Goal: Information Seeking & Learning: Learn about a topic

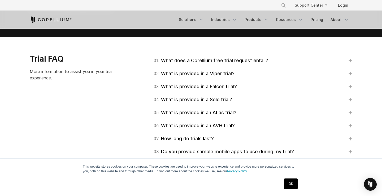
scroll to position [741, 0]
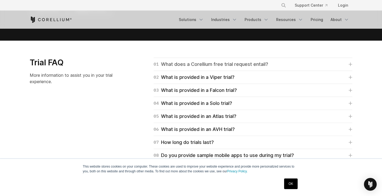
click at [198, 67] on div "01 What does a Corellium free trial request entail?" at bounding box center [211, 64] width 115 height 7
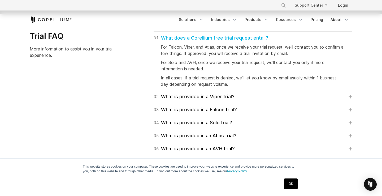
scroll to position [766, 0]
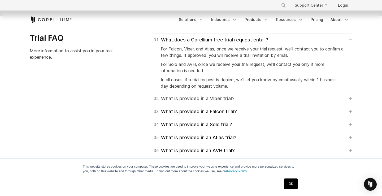
click at [186, 102] on div "02 What is provided in a Viper trial?" at bounding box center [194, 98] width 81 height 7
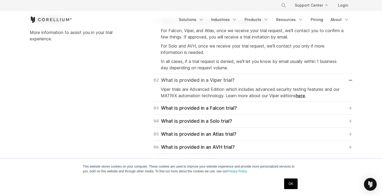
scroll to position [790, 0]
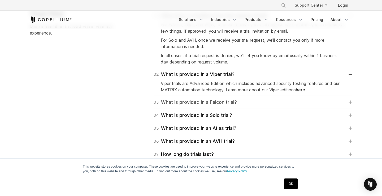
click at [186, 103] on div "03 What is provided in a Falcon trial?" at bounding box center [195, 101] width 83 height 7
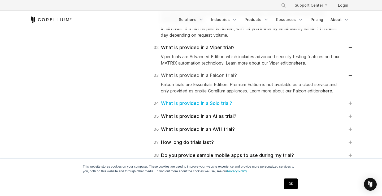
click at [186, 103] on div "04 What is provided in a Solo trial?" at bounding box center [193, 103] width 79 height 7
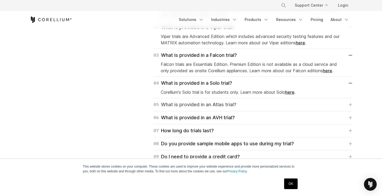
click at [186, 105] on div "05 What is provided in an Atlas trial?" at bounding box center [195, 104] width 83 height 7
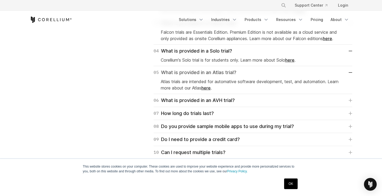
scroll to position [870, 0]
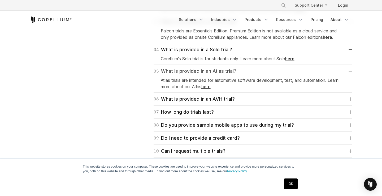
click at [186, 105] on div "06 What is provided in an AVH trial? We've partnered with Arm in creating " Arm…" at bounding box center [253, 99] width 199 height 13
click at [186, 112] on div "07 How long do trials last?" at bounding box center [184, 111] width 60 height 7
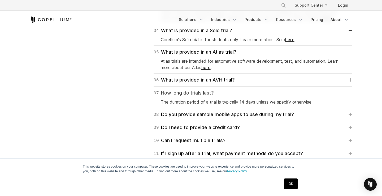
scroll to position [895, 0]
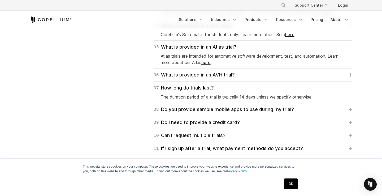
click at [186, 104] on div "08 Do you provide sample mobile apps to use during my trial? Yes. After you log…" at bounding box center [253, 109] width 199 height 13
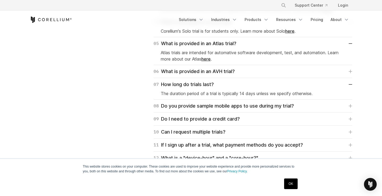
scroll to position [903, 0]
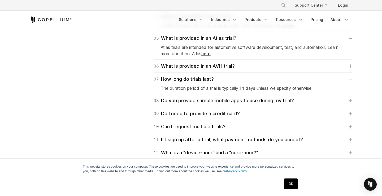
click at [186, 104] on div "08 Do you provide sample mobile apps to use during my trial? Yes. After you log…" at bounding box center [253, 100] width 199 height 13
click at [186, 102] on div "08 Do you provide sample mobile apps to use during my trial?" at bounding box center [224, 100] width 140 height 7
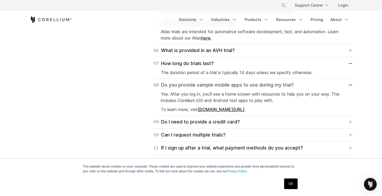
scroll to position [935, 0]
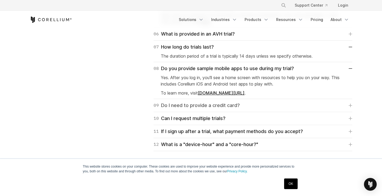
click at [187, 107] on div "09 Do I need to provide a credit card?" at bounding box center [197, 105] width 86 height 7
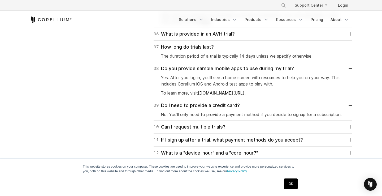
click at [133, 105] on div "Trial FAQ More information to assist you in your trial experience. 01 What does…" at bounding box center [190, 12] width 333 height 296
click at [224, 92] on link "corellium.com/scenarios" at bounding box center [221, 92] width 47 height 5
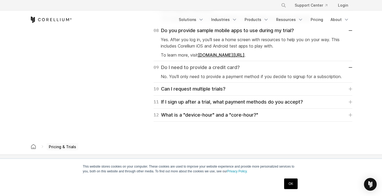
scroll to position [974, 0]
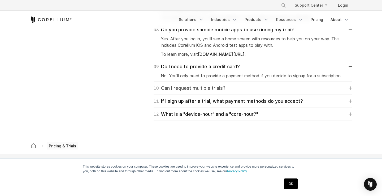
click at [194, 86] on div "10 Can I request multiple trials?" at bounding box center [190, 87] width 72 height 7
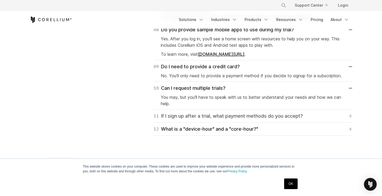
click at [166, 115] on div "11 If I sign up after a trial, what payment methods do you accept?" at bounding box center [228, 115] width 149 height 7
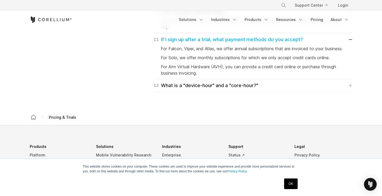
scroll to position [1054, 0]
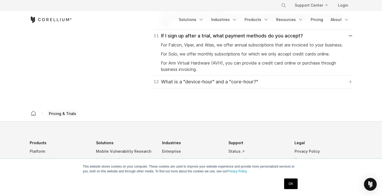
click at [191, 85] on div "12 What is a "device-hour" and a "core-hour?"" at bounding box center [206, 81] width 105 height 7
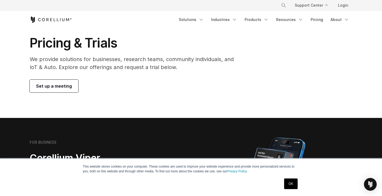
scroll to position [30, 0]
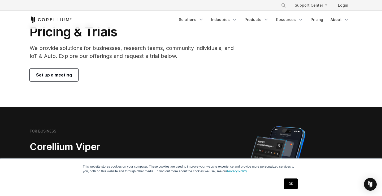
click at [64, 47] on p "We provide solutions for businesses, research teams, community individuals, and…" at bounding box center [136, 52] width 212 height 16
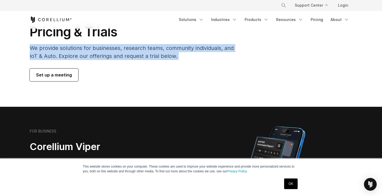
click at [64, 47] on p "We provide solutions for businesses, research teams, community individuals, and…" at bounding box center [136, 52] width 212 height 16
copy div "We provide solutions for businesses, research teams, community individuals, and…"
click at [136, 52] on p "We provide solutions for businesses, research teams, community individuals, and…" at bounding box center [136, 52] width 212 height 16
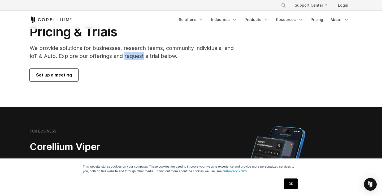
click at [136, 52] on p "We provide solutions for businesses, research teams, community individuals, and…" at bounding box center [136, 52] width 212 height 16
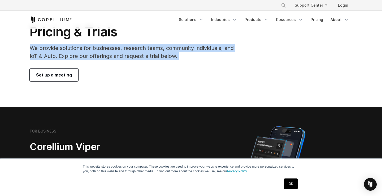
click at [136, 52] on p "We provide solutions for businesses, research teams, community individuals, and…" at bounding box center [136, 52] width 212 height 16
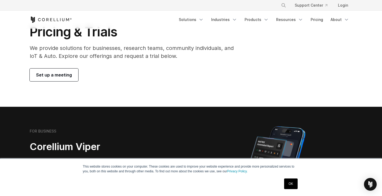
click at [150, 74] on div "Set up a meeting" at bounding box center [136, 74] width 212 height 13
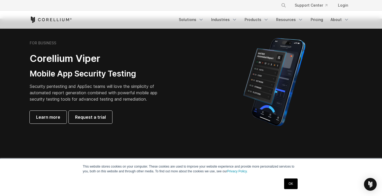
scroll to position [119, 0]
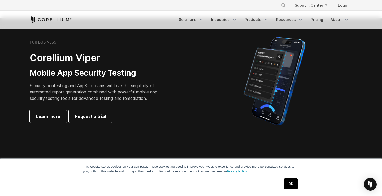
click at [44, 57] on h2 "Corellium Viper" at bounding box center [98, 58] width 136 height 12
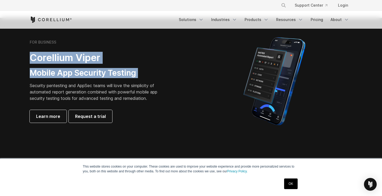
drag, startPoint x: 44, startPoint y: 57, endPoint x: 149, endPoint y: 75, distance: 107.4
click at [150, 75] on div "FOR BUSINESS Corellium Viper Mobile App Security Testing Security pentesting an…" at bounding box center [104, 81] width 149 height 83
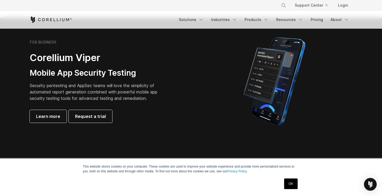
click at [50, 86] on p "Security pentesting and AppSec teams will love the simplicity of automated repo…" at bounding box center [98, 91] width 136 height 19
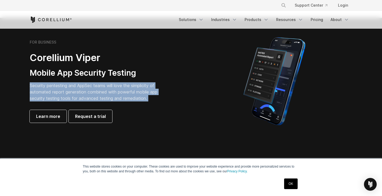
click at [50, 86] on p "Security pentesting and AppSec teams will love the simplicity of automated repo…" at bounding box center [98, 91] width 136 height 19
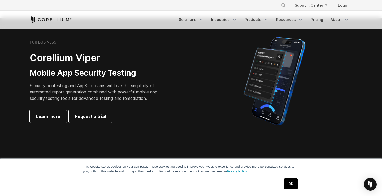
click at [38, 56] on h2 "Corellium Viper" at bounding box center [98, 58] width 136 height 12
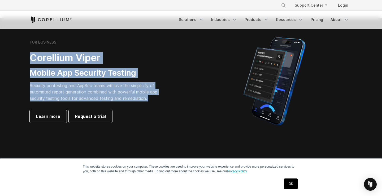
drag, startPoint x: 38, startPoint y: 56, endPoint x: 152, endPoint y: 96, distance: 120.0
click at [152, 96] on div "FOR BUSINESS Corellium Viper Mobile App Security Testing Security pentesting an…" at bounding box center [104, 81] width 149 height 83
click at [152, 96] on p "Security pentesting and AppSec teams will love the simplicity of automated repo…" at bounding box center [98, 91] width 136 height 19
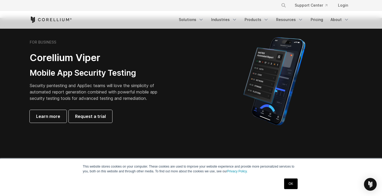
click at [152, 96] on p "Security pentesting and AppSec teams will love the simplicity of automated repo…" at bounding box center [98, 91] width 136 height 19
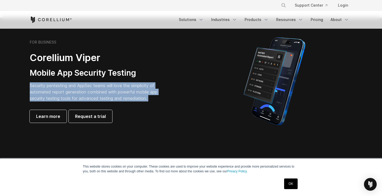
click at [152, 96] on p "Security pentesting and AppSec teams will love the simplicity of automated repo…" at bounding box center [98, 91] width 136 height 19
click at [45, 117] on span "Learn more" at bounding box center [48, 116] width 24 height 6
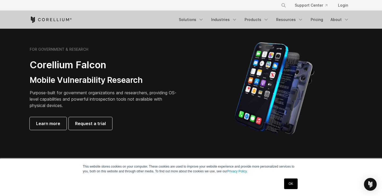
scroll to position [238, 0]
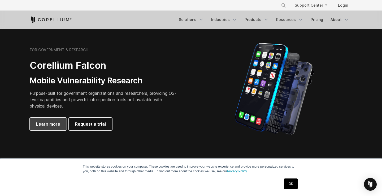
click at [43, 121] on span "Learn more" at bounding box center [48, 124] width 24 height 6
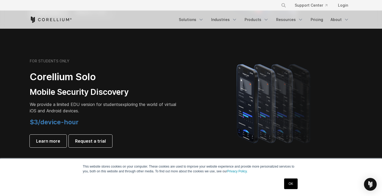
scroll to position [356, 0]
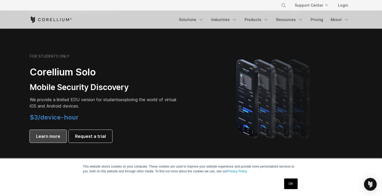
click at [51, 135] on span "Learn more" at bounding box center [48, 136] width 24 height 6
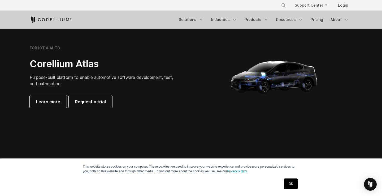
scroll to position [505, 0]
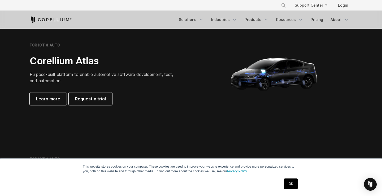
click at [48, 92] on div "FOR IOT & AUTO Corellium Atlas Purpose-built platform to enable automotive soft…" at bounding box center [104, 74] width 149 height 62
click at [48, 96] on span "Learn more" at bounding box center [48, 99] width 24 height 6
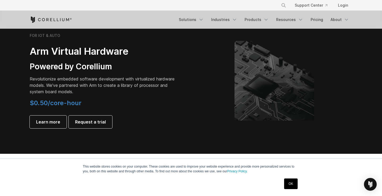
scroll to position [632, 0]
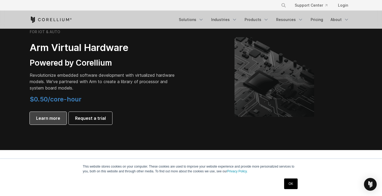
click at [47, 118] on span "Learn more" at bounding box center [48, 118] width 24 height 6
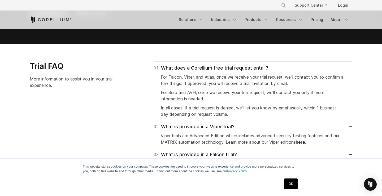
scroll to position [738, 0]
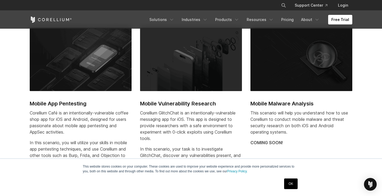
scroll to position [179, 0]
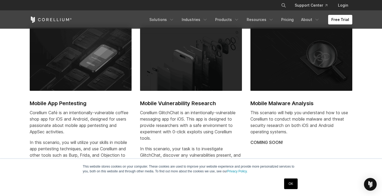
click at [64, 48] on img at bounding box center [81, 58] width 102 height 63
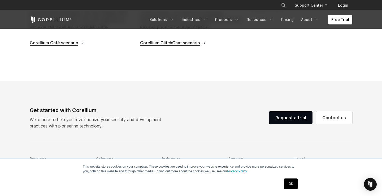
scroll to position [329, 0]
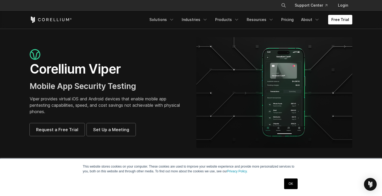
click at [42, 72] on h1 "Corellium Viper" at bounding box center [108, 69] width 156 height 16
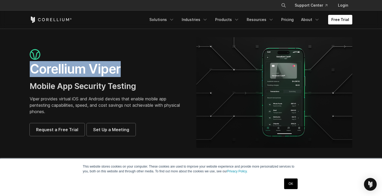
drag, startPoint x: 42, startPoint y: 72, endPoint x: 101, endPoint y: 70, distance: 59.2
click at [101, 70] on h1 "Corellium Viper" at bounding box center [108, 69] width 156 height 16
copy h1 "Corellium Viper"
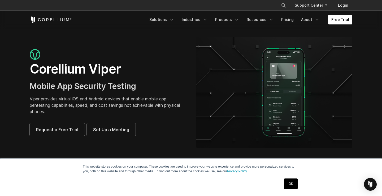
click at [52, 99] on p "Viper provides virtual iOS and Android devices that enable mobile app pentestin…" at bounding box center [108, 105] width 156 height 19
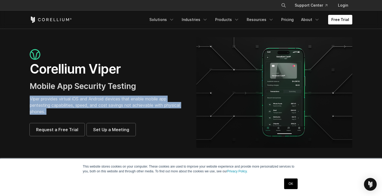
click at [52, 99] on p "Viper provides virtual iOS and Android devices that enable mobile app pentestin…" at bounding box center [108, 105] width 156 height 19
copy div "Viper provides virtual iOS and Android devices that enable mobile app pentestin…"
click at [53, 99] on p "Viper provides virtual iOS and Android devices that enable mobile app pentestin…" at bounding box center [108, 105] width 156 height 19
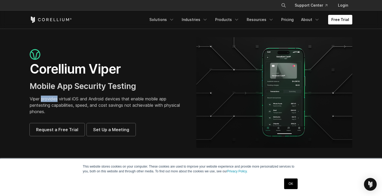
click at [53, 99] on p "Viper provides virtual iOS and Android devices that enable mobile app pentestin…" at bounding box center [108, 105] width 156 height 19
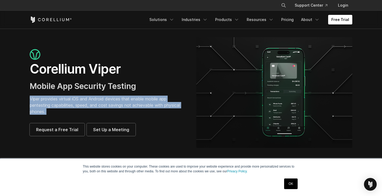
click at [53, 99] on p "Viper provides virtual iOS and Android devices that enable mobile app pentestin…" at bounding box center [108, 105] width 156 height 19
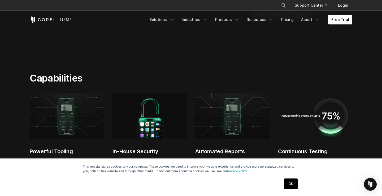
scroll to position [290, 0]
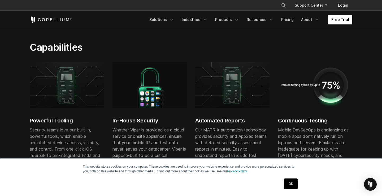
click at [37, 116] on h2 "Powerful Tooling" at bounding box center [67, 120] width 74 height 8
click at [37, 119] on h2 "Powerful Tooling" at bounding box center [67, 120] width 74 height 8
click at [40, 123] on h2 "Powerful Tooling" at bounding box center [67, 120] width 74 height 8
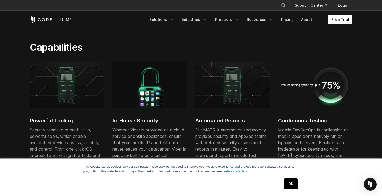
click at [40, 123] on h2 "Powerful Tooling" at bounding box center [67, 120] width 74 height 8
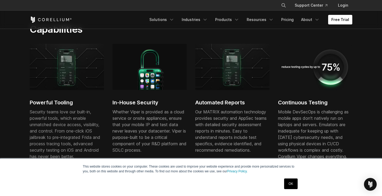
scroll to position [315, 0]
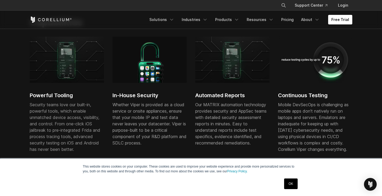
click at [136, 105] on div "Whether Viper is provided as a cloud service or onsite appliances, ensure that …" at bounding box center [150, 123] width 74 height 45
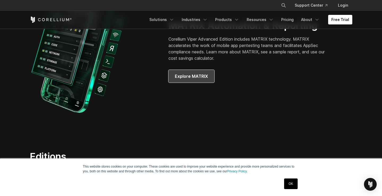
scroll to position [537, 0]
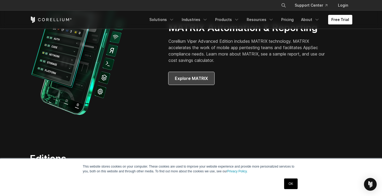
click at [200, 79] on span "Explore MATRIX" at bounding box center [191, 78] width 33 height 6
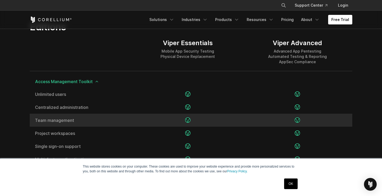
scroll to position [666, 0]
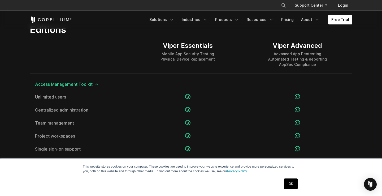
click at [172, 46] on div "Viper Essentials" at bounding box center [188, 46] width 54 height 8
drag, startPoint x: 172, startPoint y: 46, endPoint x: 205, endPoint y: 46, distance: 33.7
click at [205, 46] on div "Viper Essentials" at bounding box center [188, 46] width 54 height 8
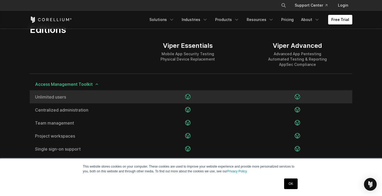
click at [227, 96] on div at bounding box center [188, 96] width 110 height 13
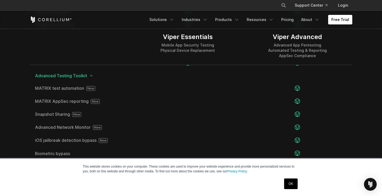
scroll to position [883, 0]
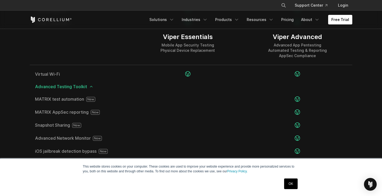
click at [89, 88] on icon at bounding box center [91, 86] width 4 height 4
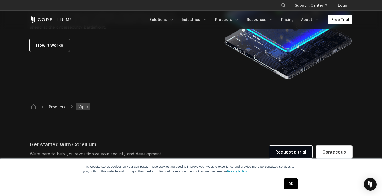
scroll to position [1296, 0]
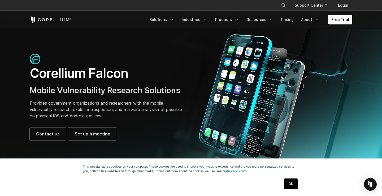
scroll to position [12, 0]
click at [50, 108] on p "Provides government organizations and researchers with the mobile vulnerability…" at bounding box center [108, 109] width 156 height 19
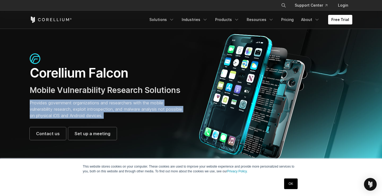
click at [50, 108] on p "Provides government organizations and researchers with the mobile vulnerability…" at bounding box center [108, 109] width 156 height 19
copy div "Provides government organizations and researchers with the mobile vulnerability…"
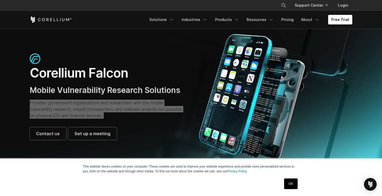
scroll to position [0, 0]
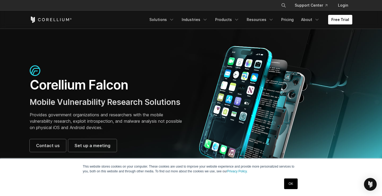
click at [139, 51] on div "Corellium Falcon Mobile Vulnerability Research Solutions Provides government or…" at bounding box center [190, 109] width 333 height 126
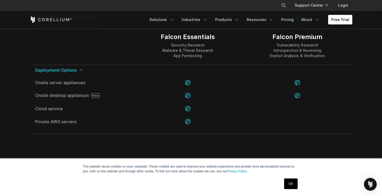
scroll to position [1179, 0]
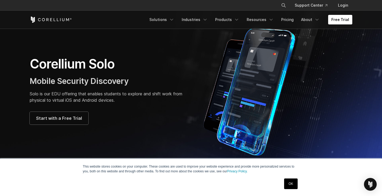
scroll to position [29, 0]
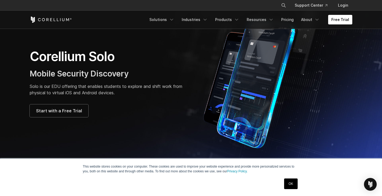
click at [53, 58] on h1 "Corellium Solo" at bounding box center [108, 57] width 156 height 16
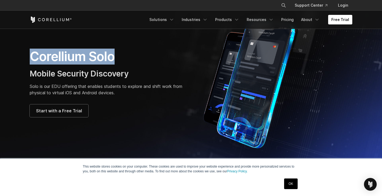
drag, startPoint x: 53, startPoint y: 58, endPoint x: 105, endPoint y: 58, distance: 52.3
click at [105, 58] on h1 "Corellium Solo" at bounding box center [108, 57] width 156 height 16
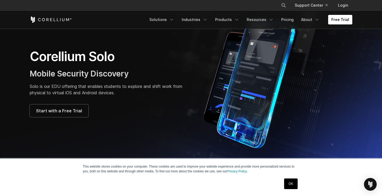
click at [73, 83] on div "Corellium Solo Mobile Security Discovery Solo is our EDU offering that enables …" at bounding box center [108, 83] width 156 height 68
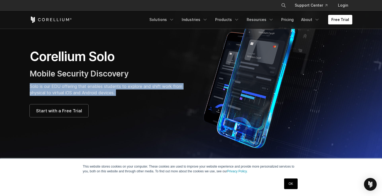
click at [73, 83] on div "Corellium Solo Mobile Security Discovery Solo is our EDU offering that enables …" at bounding box center [108, 83] width 156 height 68
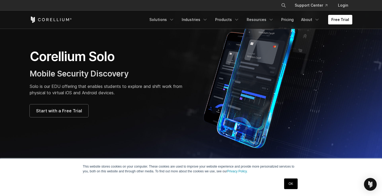
click at [82, 90] on p "Solo is our EDU offering that enables students to explore and shift work from p…" at bounding box center [108, 89] width 156 height 13
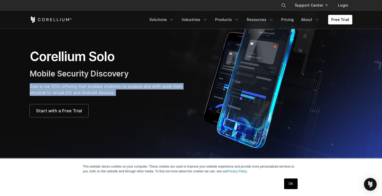
click at [82, 90] on p "Solo is our EDU offering that enables students to explore and shift work from p…" at bounding box center [108, 89] width 156 height 13
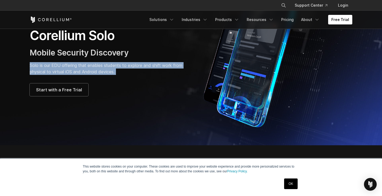
scroll to position [43, 0]
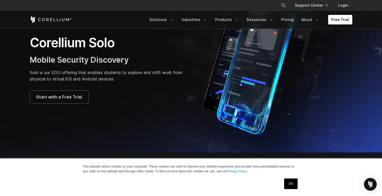
click at [62, 72] on p "Solo is our EDU offering that enables students to explore and shift work from p…" at bounding box center [108, 75] width 156 height 13
click at [90, 72] on p "Solo is our EDU offering that enables students to explore and shift work from p…" at bounding box center [108, 75] width 156 height 13
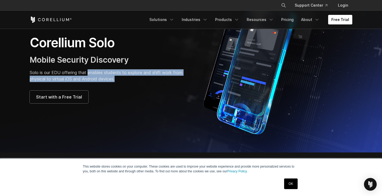
drag, startPoint x: 90, startPoint y: 72, endPoint x: 114, endPoint y: 77, distance: 24.1
click at [115, 77] on p "Solo is our EDU offering that enables students to explore and shift work from p…" at bounding box center [108, 75] width 156 height 13
copy p "enables students to explore and shift work from physical to virtual iOS and And…"
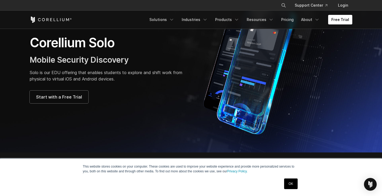
click at [54, 72] on p "Solo is our EDU offering that enables students to explore and shift work from p…" at bounding box center [108, 75] width 156 height 13
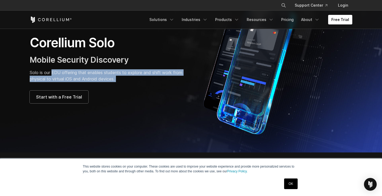
drag, startPoint x: 54, startPoint y: 72, endPoint x: 119, endPoint y: 81, distance: 65.8
click at [119, 81] on p "Solo is our EDU offering that enables students to explore and shift work from p…" at bounding box center [108, 75] width 156 height 13
copy div "EDU offering that enables students to explore and shift work from physical to v…"
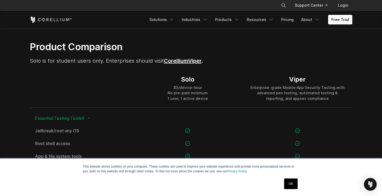
scroll to position [347, 0]
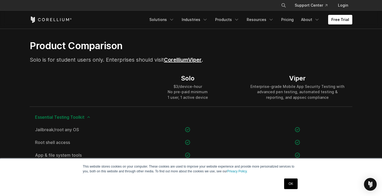
click at [175, 86] on div "$3/device-hour No pre-paid minimum 1 user, 1 active device" at bounding box center [188, 92] width 40 height 16
drag, startPoint x: 175, startPoint y: 86, endPoint x: 201, endPoint y: 86, distance: 26.0
click at [201, 86] on div "$3/device-hour No pre-paid minimum 1 user, 1 active device" at bounding box center [188, 92] width 40 height 16
copy div "$3/device-hour"
click at [246, 89] on div "Viper Enterprise-grade Mobile App Security Testing with advanced pen testing, a…" at bounding box center [298, 87] width 110 height 38
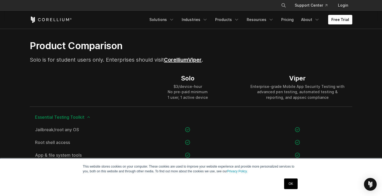
click at [167, 93] on div "Solo $3/device-hour No pre-paid minimum 1 user, 1 active device" at bounding box center [188, 87] width 110 height 38
drag, startPoint x: 167, startPoint y: 93, endPoint x: 205, endPoint y: 90, distance: 37.5
click at [205, 90] on div "Solo $3/device-hour No pre-paid minimum 1 user, 1 active device" at bounding box center [188, 87] width 110 height 38
click at [267, 84] on div "Enterprise-grade Mobile App Security Testing with advanced pen testing, automat…" at bounding box center [297, 92] width 99 height 16
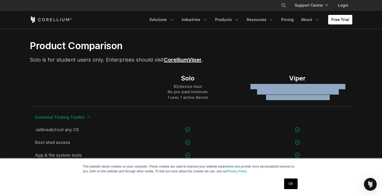
click at [267, 84] on div "Enterprise-grade Mobile App Security Testing with advanced pen testing, automat…" at bounding box center [297, 92] width 99 height 16
click at [269, 86] on div "Enterprise-grade Mobile App Security Testing with advanced pen testing, automat…" at bounding box center [297, 92] width 99 height 16
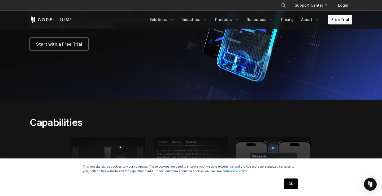
scroll to position [96, 0]
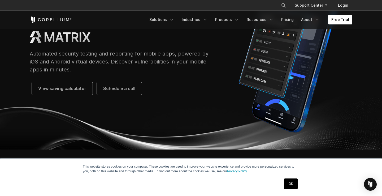
scroll to position [64, 0]
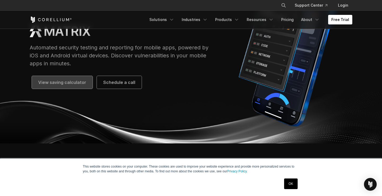
click at [64, 84] on span "View saving calculator" at bounding box center [62, 82] width 48 height 6
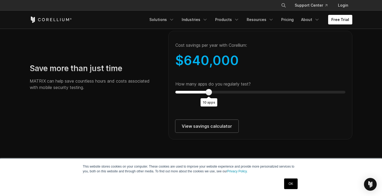
scroll to position [974, 0]
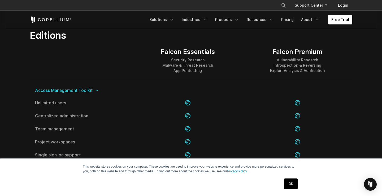
scroll to position [524, 0]
click at [199, 52] on div "Falcon Essentials" at bounding box center [188, 51] width 54 height 8
copy div "Essentials"
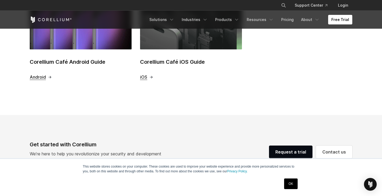
scroll to position [262, 0]
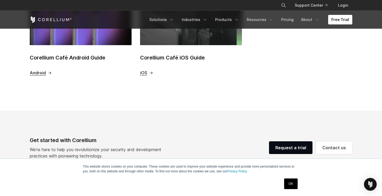
click at [146, 71] on span "iOS" at bounding box center [143, 73] width 7 height 6
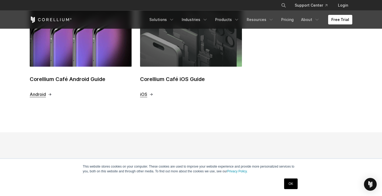
scroll to position [235, 0]
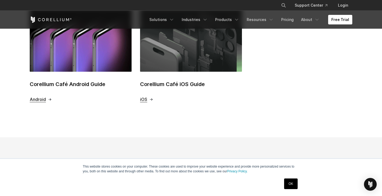
click at [32, 98] on span "Android" at bounding box center [38, 100] width 16 height 6
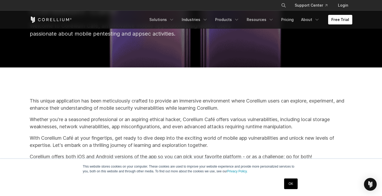
scroll to position [58, 0]
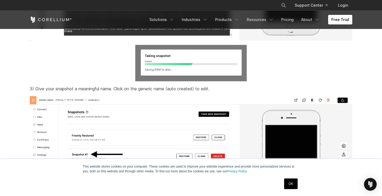
scroll to position [2154, 0]
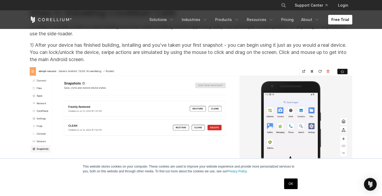
scroll to position [2863, 0]
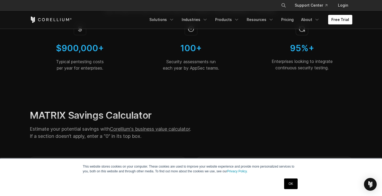
scroll to position [92, 0]
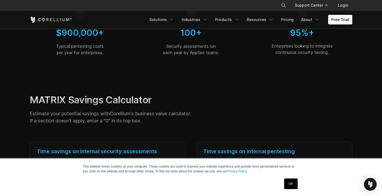
click at [164, 113] on link "Corellium's business value calculator" at bounding box center [150, 114] width 80 height 6
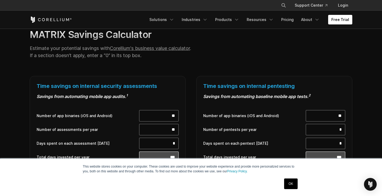
scroll to position [162, 0]
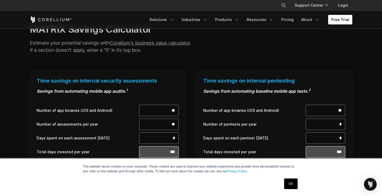
click at [164, 109] on input "**" at bounding box center [159, 111] width 40 height 12
click at [172, 111] on input "**" at bounding box center [159, 111] width 40 height 12
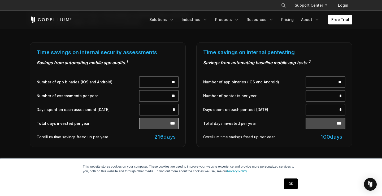
scroll to position [200, 0]
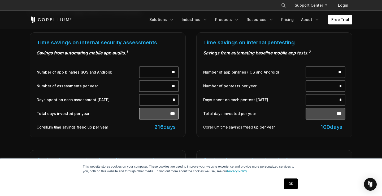
type input "**"
type input "****"
click at [195, 135] on div "Time savings on internal pentesting Savings from automating baseline mobile app…" at bounding box center [274, 84] width 167 height 105
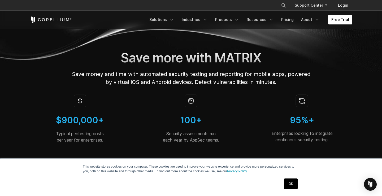
scroll to position [0, 0]
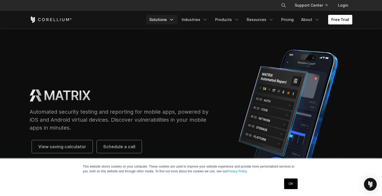
click at [172, 21] on link "Solutions" at bounding box center [161, 20] width 31 height 10
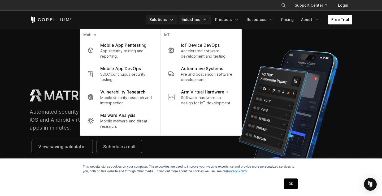
click at [202, 20] on link "Industries" at bounding box center [195, 20] width 32 height 10
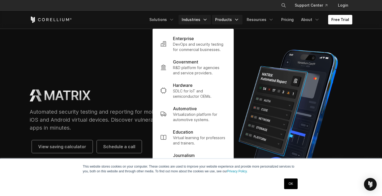
click at [232, 19] on link "Products" at bounding box center [227, 20] width 31 height 10
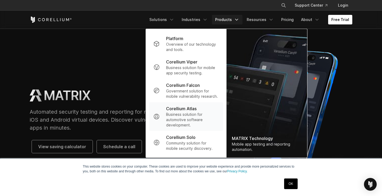
click at [183, 111] on p "Corellium Atlas" at bounding box center [181, 108] width 31 height 6
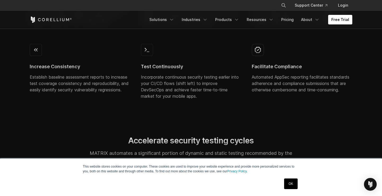
scroll to position [325, 0]
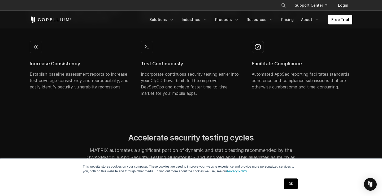
click at [294, 188] on link "OK" at bounding box center [291, 183] width 14 height 11
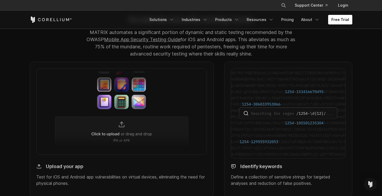
scroll to position [445, 0]
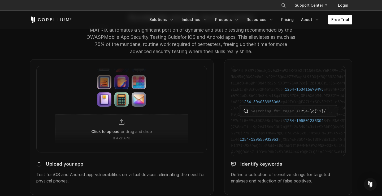
click at [128, 136] on img at bounding box center [121, 109] width 171 height 86
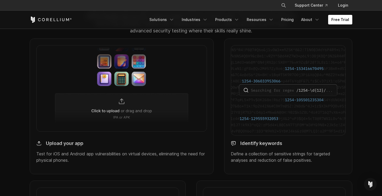
click at [120, 146] on div "Upload your app" at bounding box center [121, 141] width 171 height 10
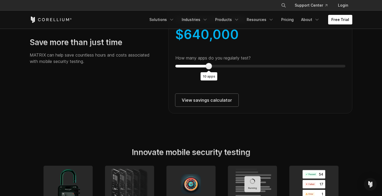
scroll to position [1000, 0]
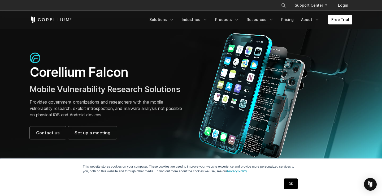
scroll to position [14, 0]
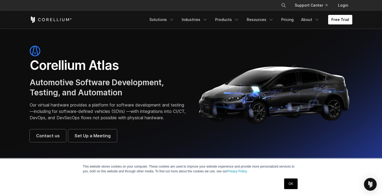
click at [95, 105] on p "Our virtual hardware provides a platform for software development and testing—i…" at bounding box center [108, 111] width 156 height 19
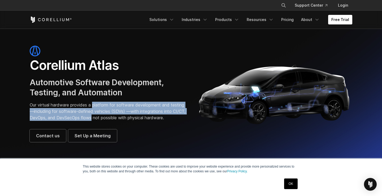
drag, startPoint x: 95, startPoint y: 105, endPoint x: 112, endPoint y: 116, distance: 20.9
click at [112, 116] on p "Our virtual hardware provides a platform for software development and testing—i…" at bounding box center [108, 111] width 156 height 19
copy p "platform for software development and testing—including for software-defined ve…"
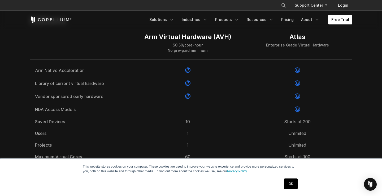
scroll to position [645, 0]
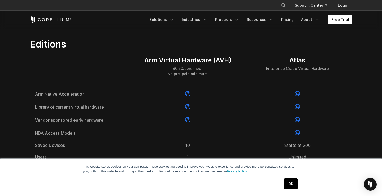
click at [146, 64] on div "Arm Virtual Hardware (AVH)" at bounding box center [187, 60] width 87 height 8
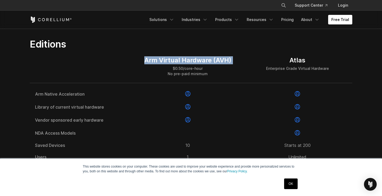
drag, startPoint x: 146, startPoint y: 73, endPoint x: 231, endPoint y: 73, distance: 84.9
click at [231, 72] on div "Arm Virtual Hardware (AVH) $0.50/core-hour No pre-paid minimum" at bounding box center [188, 66] width 110 height 33
copy div "Arm Virtual Hardware (AVH)"
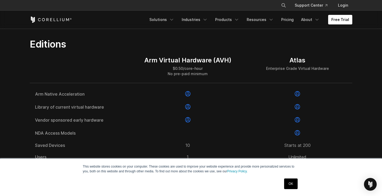
click at [175, 76] on div "$0.50/core-hour No pre-paid minimum" at bounding box center [187, 71] width 87 height 11
copy div "$0.50/core-hour"
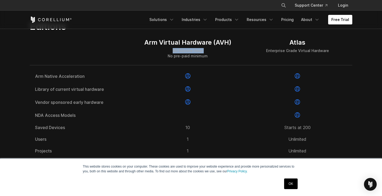
scroll to position [664, 0]
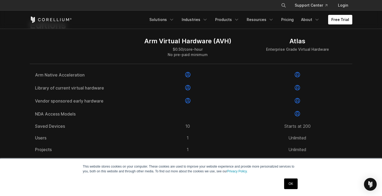
click at [200, 57] on div "$0.50/core-hour No pre-paid minimum" at bounding box center [187, 52] width 87 height 11
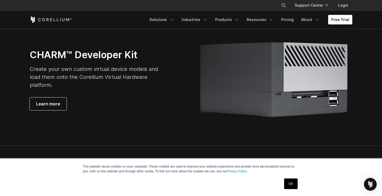
scroll to position [1213, 0]
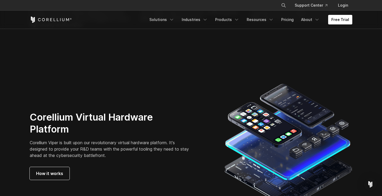
scroll to position [1339, 0]
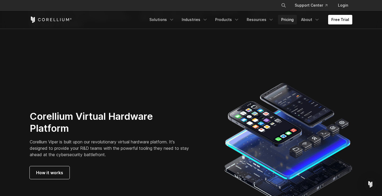
click at [290, 20] on link "Pricing" at bounding box center [287, 20] width 19 height 10
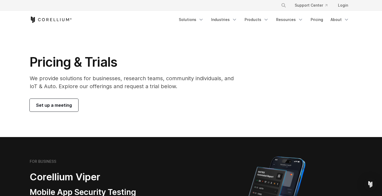
click at [54, 108] on span "Set up a meeting" at bounding box center [54, 105] width 36 height 6
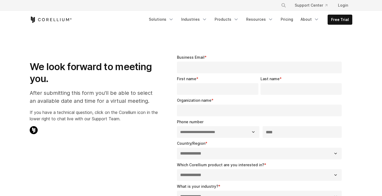
select select "**"
click at [38, 133] on p at bounding box center [94, 131] width 128 height 10
click at [33, 127] on img at bounding box center [34, 130] width 8 height 8
click at [370, 182] on img "Open Intercom Messenger" at bounding box center [370, 184] width 7 height 7
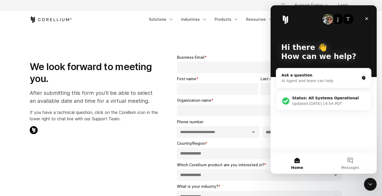
click at [300, 79] on div "AI Agent and team can help" at bounding box center [321, 81] width 78 height 6
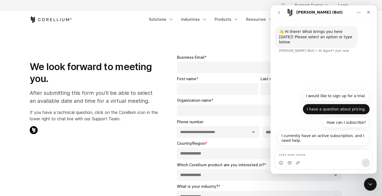
click at [334, 108] on button "I have a question about pricing." at bounding box center [336, 109] width 67 height 11
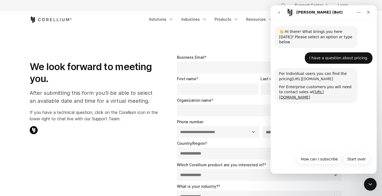
click at [316, 77] on link "[URL][DOMAIN_NAME]" at bounding box center [312, 79] width 41 height 4
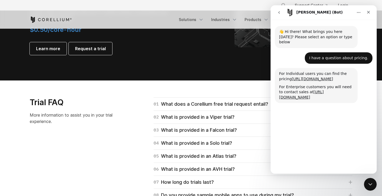
scroll to position [704, 0]
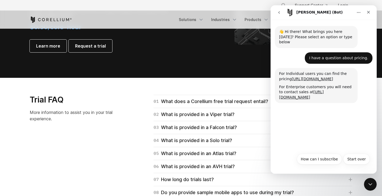
click at [138, 121] on div "01 What does a Corellium free trial request entail? For Falcon, Viper, and Atla…" at bounding box center [247, 173] width 222 height 156
click at [371, 12] on div "Close" at bounding box center [369, 12] width 10 height 10
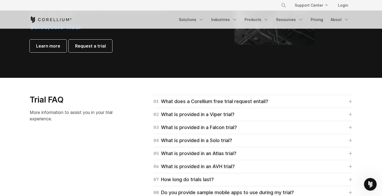
scroll to position [0, 0]
click at [229, 105] on div "01 What does a Corellium free trial request entail?" at bounding box center [211, 101] width 115 height 7
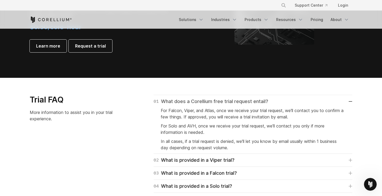
click at [229, 105] on div "01 What does a Corellium free trial request entail?" at bounding box center [211, 101] width 115 height 7
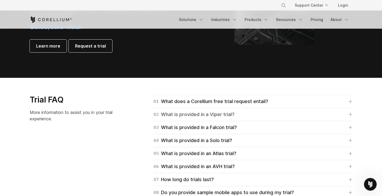
click at [230, 115] on div "02 What is provided in a Viper trial?" at bounding box center [194, 114] width 81 height 7
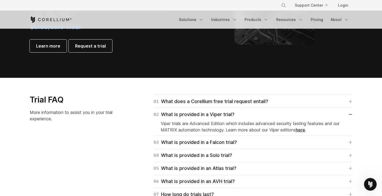
click at [163, 125] on p "Viper trials are Advanced Edition which includes advanced security testing feat…" at bounding box center [253, 126] width 184 height 13
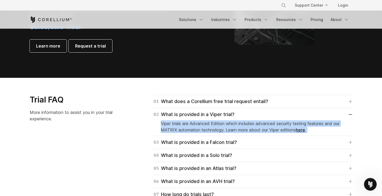
drag, startPoint x: 163, startPoint y: 125, endPoint x: 323, endPoint y: 128, distance: 159.5
click at [323, 128] on p "Viper trials are Advanced Edition which includes advanced security testing feat…" at bounding box center [253, 126] width 184 height 13
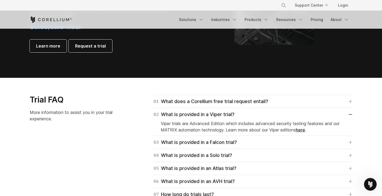
click at [318, 138] on div "03 What is provided in a Falcon trial? Falcon trials are Essentials Edition. Pr…" at bounding box center [253, 142] width 199 height 13
click at [251, 140] on link "03 What is provided in a Falcon trial?" at bounding box center [253, 142] width 199 height 7
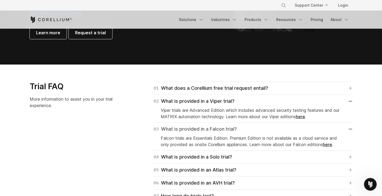
scroll to position [718, 0]
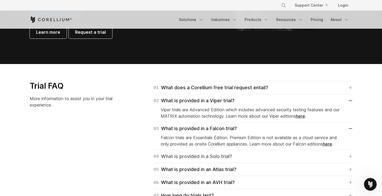
click at [231, 154] on div "04 What is provided in a Solo trial?" at bounding box center [193, 156] width 79 height 7
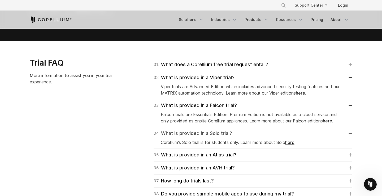
scroll to position [748, 0]
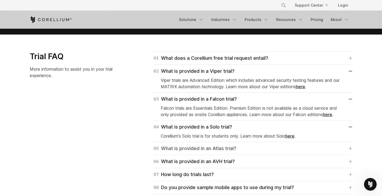
click at [222, 150] on div "05 What is provided in an Atlas trial?" at bounding box center [195, 148] width 83 height 7
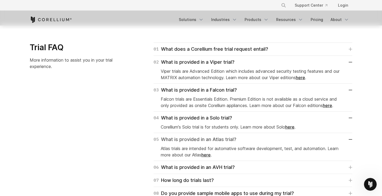
scroll to position [761, 0]
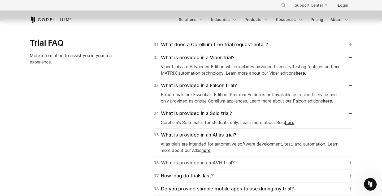
click at [222, 163] on div "06 What is provided in an AVH trial?" at bounding box center [194, 162] width 81 height 7
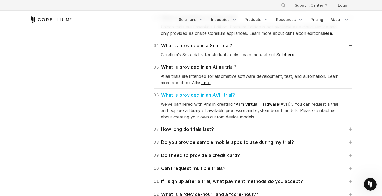
scroll to position [829, 0]
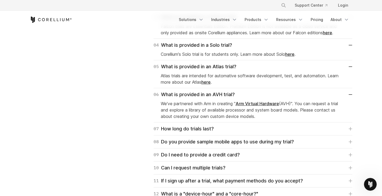
click at [197, 53] on p "Corellium's Solo trial is for students only. Learn more about Solo here ." at bounding box center [253, 54] width 184 height 6
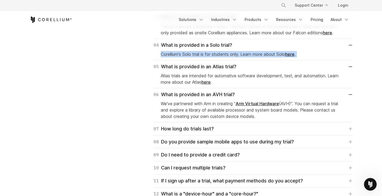
click at [197, 53] on p "Corellium's Solo trial is for students only. Learn more about Solo here ." at bounding box center [253, 54] width 184 height 6
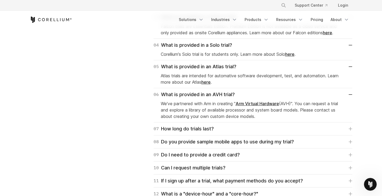
click at [213, 77] on p "Atlas trials are intended for automative software development, test, and automa…" at bounding box center [253, 78] width 184 height 13
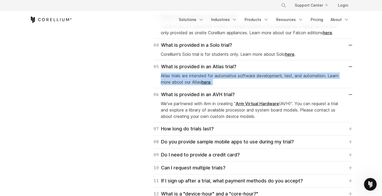
click at [213, 77] on p "Atlas trials are intended for automative software development, test, and automa…" at bounding box center [253, 78] width 184 height 13
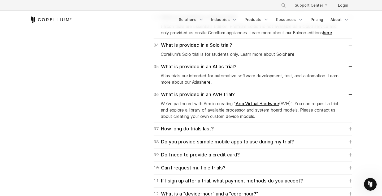
click at [211, 102] on p "We've partnered with Arm in creating " Arm Virtual Hardware (AVH)". You can req…" at bounding box center [253, 109] width 184 height 19
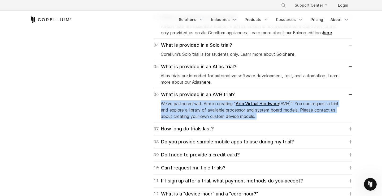
click at [211, 102] on p "We've partnered with Arm in creating " Arm Virtual Hardware (AVH)". You can req…" at bounding box center [253, 109] width 184 height 19
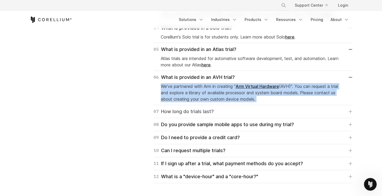
click at [210, 109] on div "07 How long do trials last?" at bounding box center [184, 111] width 60 height 7
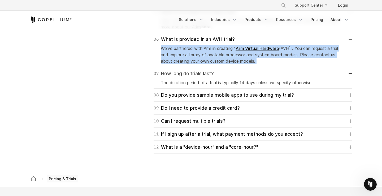
scroll to position [898, 0]
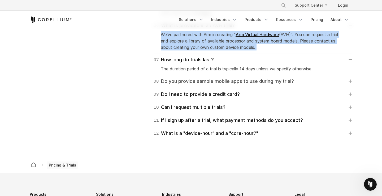
click at [205, 82] on div "08 Do you provide sample mobile apps to use during my trial?" at bounding box center [224, 80] width 140 height 7
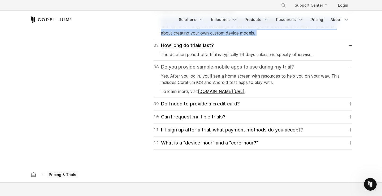
scroll to position [914, 0]
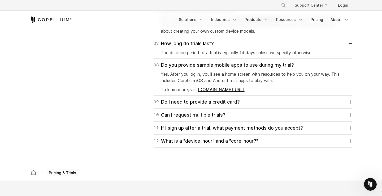
click at [200, 75] on p "Yes. After you log in, you'll see a home screen with resources to help you on y…" at bounding box center [253, 77] width 184 height 13
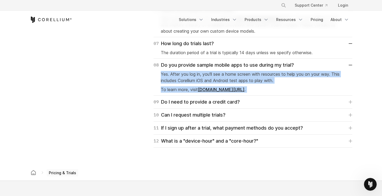
drag, startPoint x: 200, startPoint y: 75, endPoint x: 202, endPoint y: 87, distance: 12.0
click at [202, 87] on div "Yes. After you log in, you'll see a home screen with resources to help you on y…" at bounding box center [253, 81] width 184 height 24
click at [201, 105] on div "09 Do I need to provide a credit card?" at bounding box center [197, 101] width 86 height 7
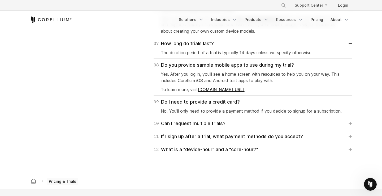
click at [202, 110] on p "No. You'll only need to provide a payment method if you decide to signup for a …" at bounding box center [253, 111] width 184 height 6
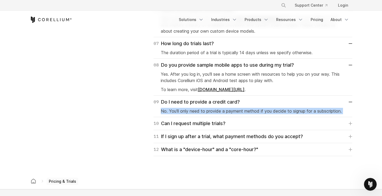
click at [202, 110] on p "No. You'll only need to provide a payment method if you decide to signup for a …" at bounding box center [253, 111] width 184 height 6
click at [202, 127] on div "10 Can I request multiple trials?" at bounding box center [190, 123] width 72 height 7
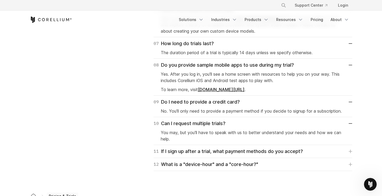
click at [205, 143] on div "10 Can I request multiple trials? You may, but you'll have to speak with us to …" at bounding box center [253, 131] width 199 height 28
click at [205, 136] on p "You may, but you'll have to speak with us to better understand your needs and h…" at bounding box center [253, 135] width 184 height 13
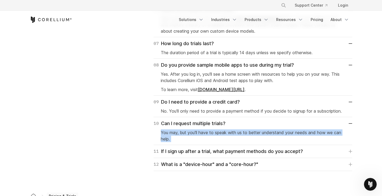
click at [205, 136] on p "You may, but you'll have to speak with us to better understand your needs and h…" at bounding box center [253, 135] width 184 height 13
click at [206, 154] on div "11 If I sign up after a trial, what payment methods do you accept?" at bounding box center [228, 151] width 149 height 7
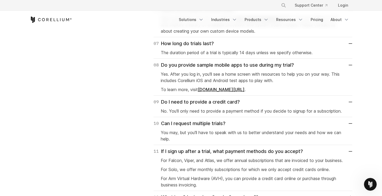
click at [208, 159] on p "For Falcon, Viper, and Atlas, we offer annual subscriptions that are invoiced t…" at bounding box center [253, 160] width 184 height 6
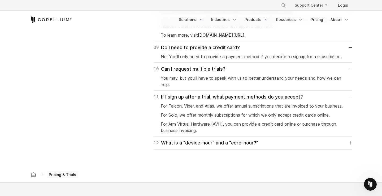
scroll to position [970, 0]
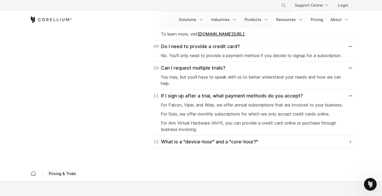
click at [171, 128] on p "For Arm Virtual Hardware (AVH), you can provide a credit card online or purchas…" at bounding box center [253, 126] width 184 height 13
drag, startPoint x: 171, startPoint y: 128, endPoint x: 204, endPoint y: 128, distance: 32.4
click at [204, 128] on p "For Arm Virtual Hardware (AVH), you can provide a credit card online or purchas…" at bounding box center [253, 126] width 184 height 13
click at [210, 145] on div "12 What is a "device-hour" and a "core-hour?"" at bounding box center [206, 141] width 105 height 7
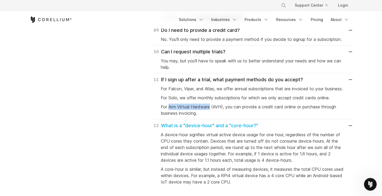
scroll to position [985, 0]
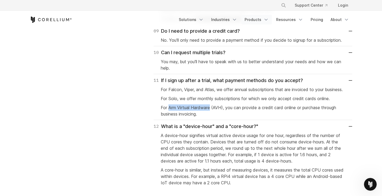
click at [256, 19] on link "Products" at bounding box center [256, 20] width 31 height 10
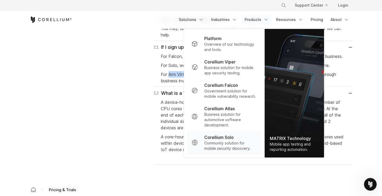
scroll to position [1020, 0]
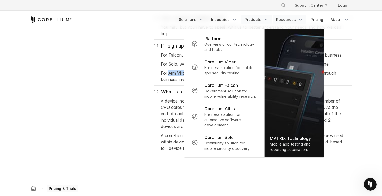
click at [301, 19] on icon "Navigation Menu" at bounding box center [300, 19] width 5 height 5
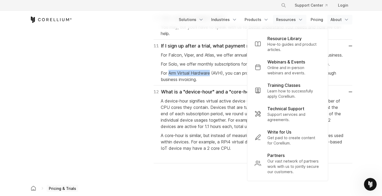
click at [343, 20] on link "About" at bounding box center [339, 20] width 25 height 10
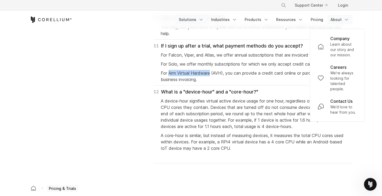
click at [193, 20] on link "Solutions" at bounding box center [191, 20] width 31 height 10
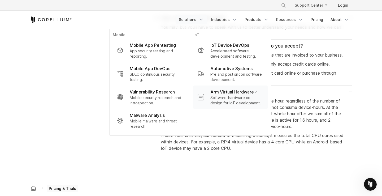
click at [224, 95] on p "Software-hardware co-design for IoT development." at bounding box center [236, 100] width 53 height 11
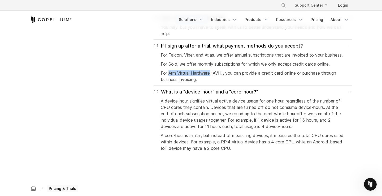
click at [200, 21] on link "Solutions" at bounding box center [191, 20] width 31 height 10
